Goal: Navigation & Orientation: Find specific page/section

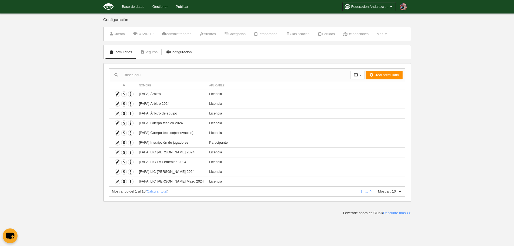
click at [176, 53] on link "Configuración" at bounding box center [179, 52] width 32 height 8
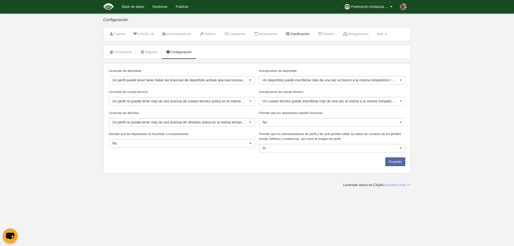
click at [311, 35] on link "Clasificación" at bounding box center [297, 34] width 30 height 8
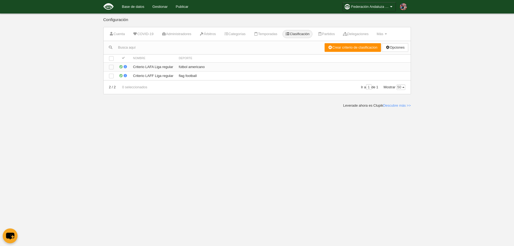
click at [199, 66] on td "fútbol americano" at bounding box center [293, 66] width 234 height 9
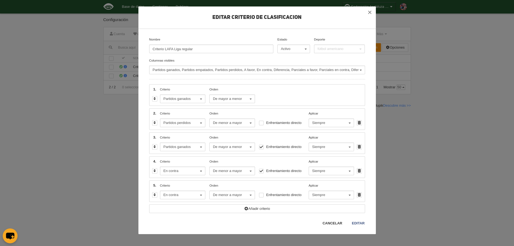
click at [337, 221] on link "Cancelar" at bounding box center [332, 222] width 20 height 5
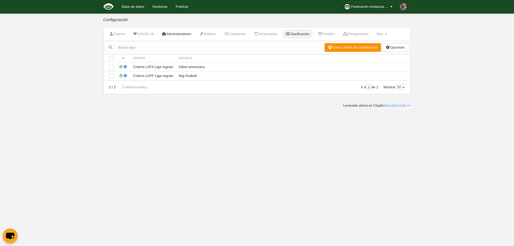
click at [174, 33] on link "Administradores" at bounding box center [177, 34] width 36 height 8
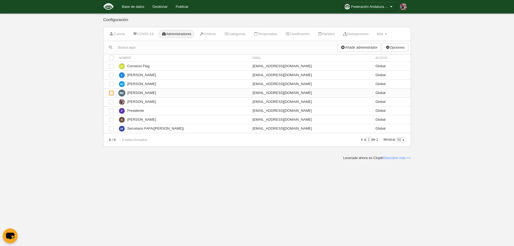
click at [110, 91] on div at bounding box center [111, 93] width 5 height 5
checkbox input "true"
click at [111, 93] on div at bounding box center [111, 93] width 5 height 5
checkbox input "false"
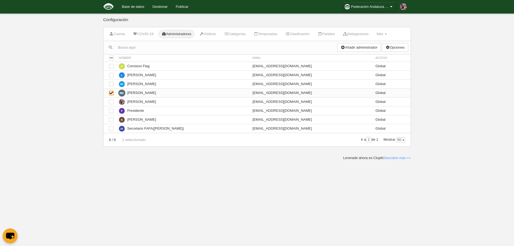
checkbox input "false"
click at [123, 34] on link "Cuenta" at bounding box center [117, 34] width 22 height 8
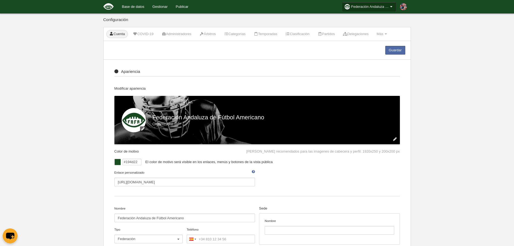
click at [383, 6] on span "Federación Andaluza de Fútbol Americano" at bounding box center [370, 6] width 38 height 5
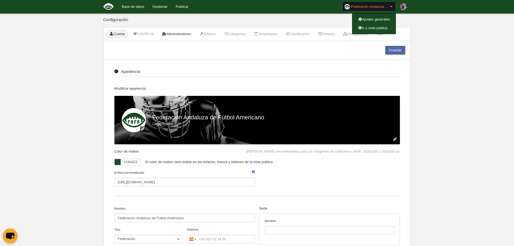
click at [183, 33] on link "Administradores" at bounding box center [177, 34] width 36 height 8
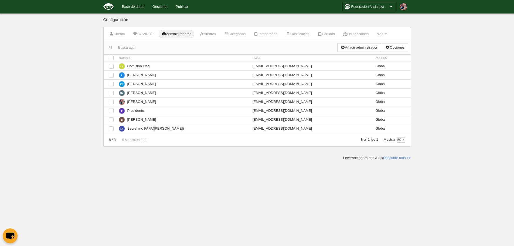
click at [166, 5] on link "Gestionar" at bounding box center [159, 6] width 23 height 13
